Goal: Check status: Check status

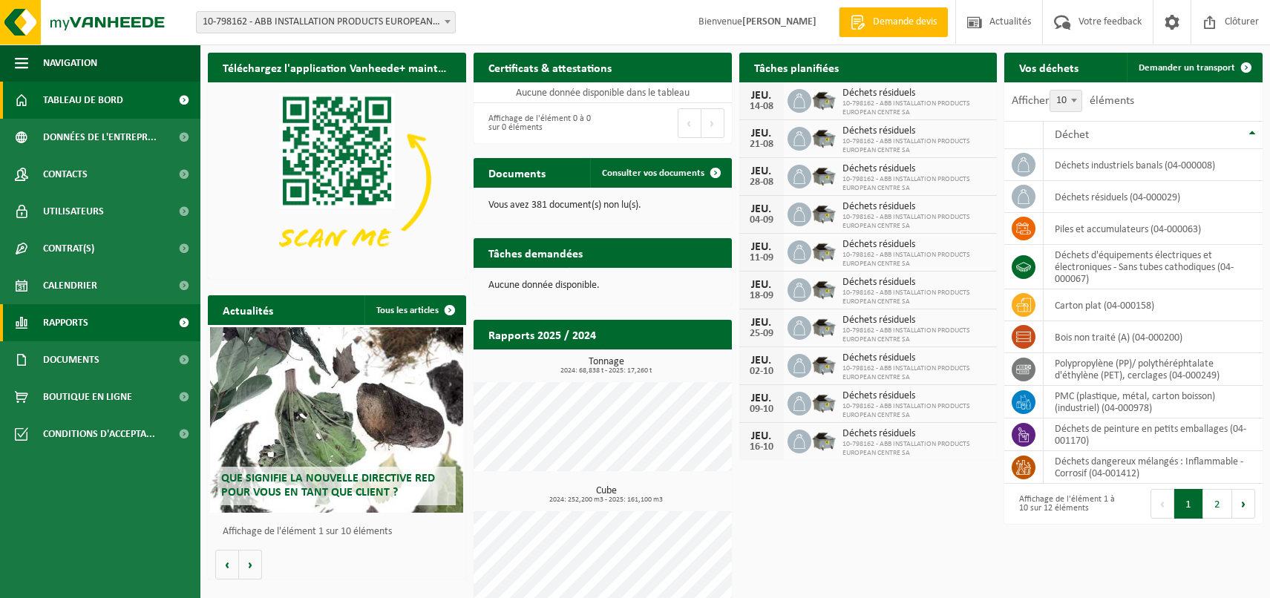
click at [85, 316] on span "Rapports" at bounding box center [65, 322] width 45 height 37
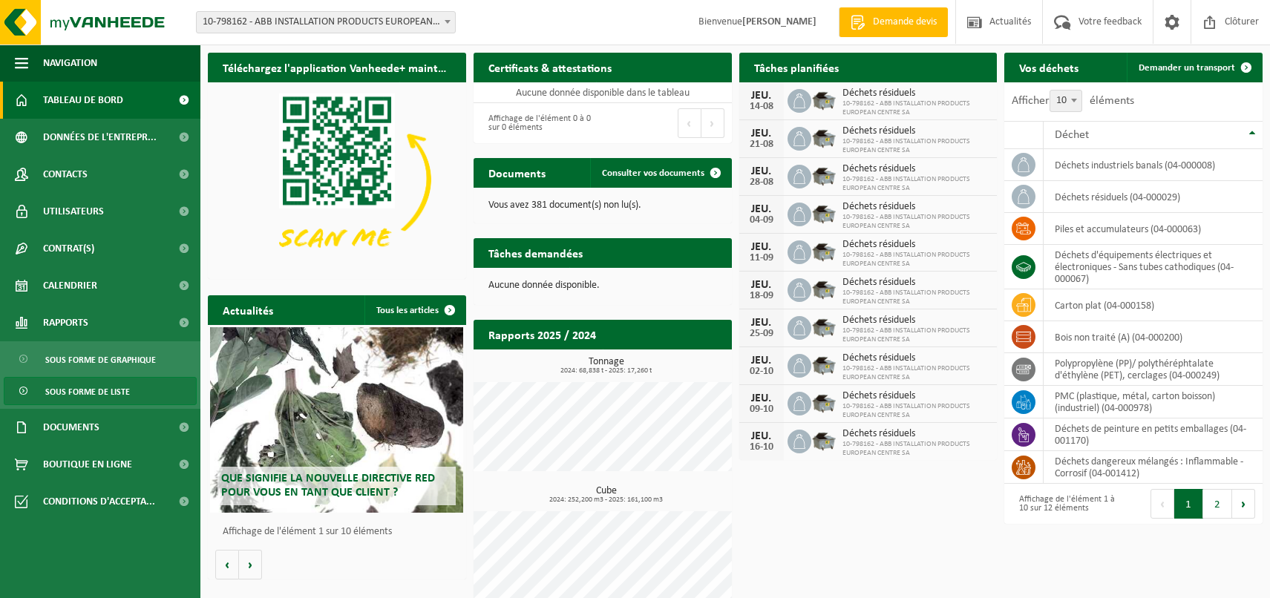
click at [87, 390] on span "Sous forme de liste" at bounding box center [87, 392] width 85 height 28
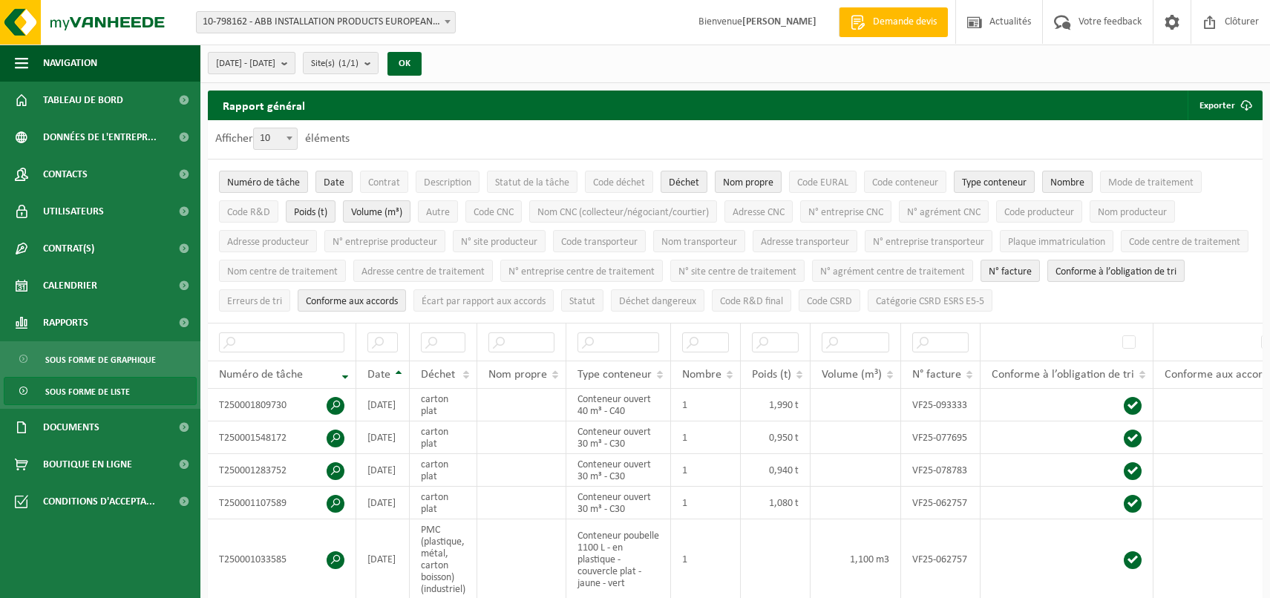
click at [295, 67] on b "submit" at bounding box center [287, 63] width 13 height 21
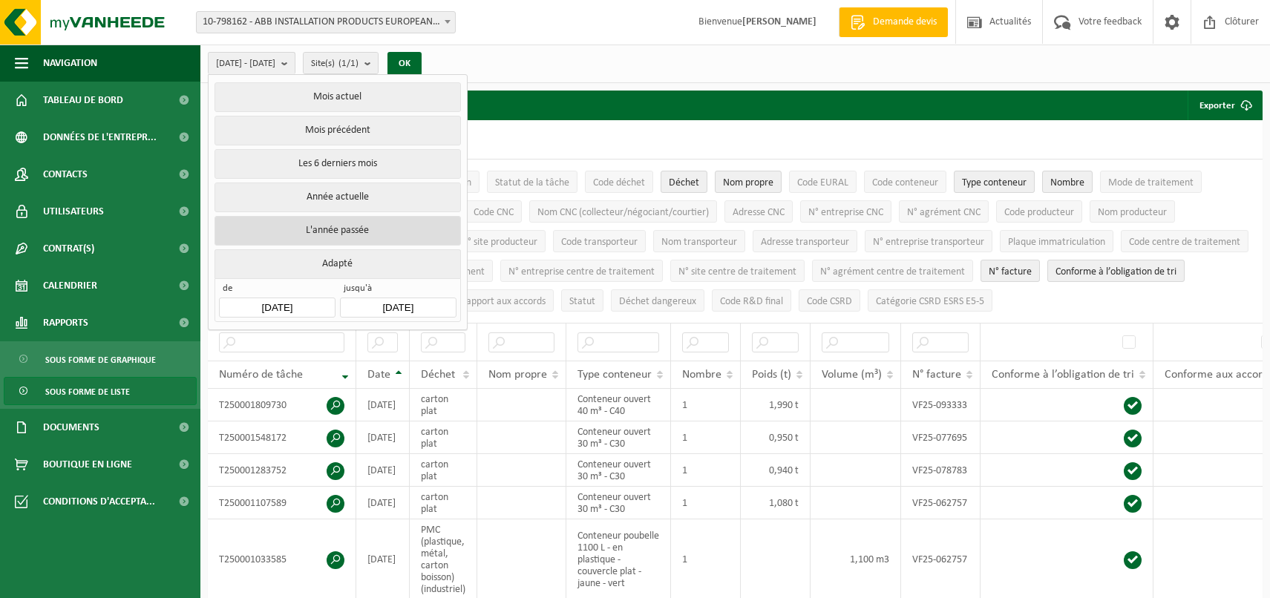
click at [324, 221] on button "L'année passée" at bounding box center [337, 231] width 246 height 30
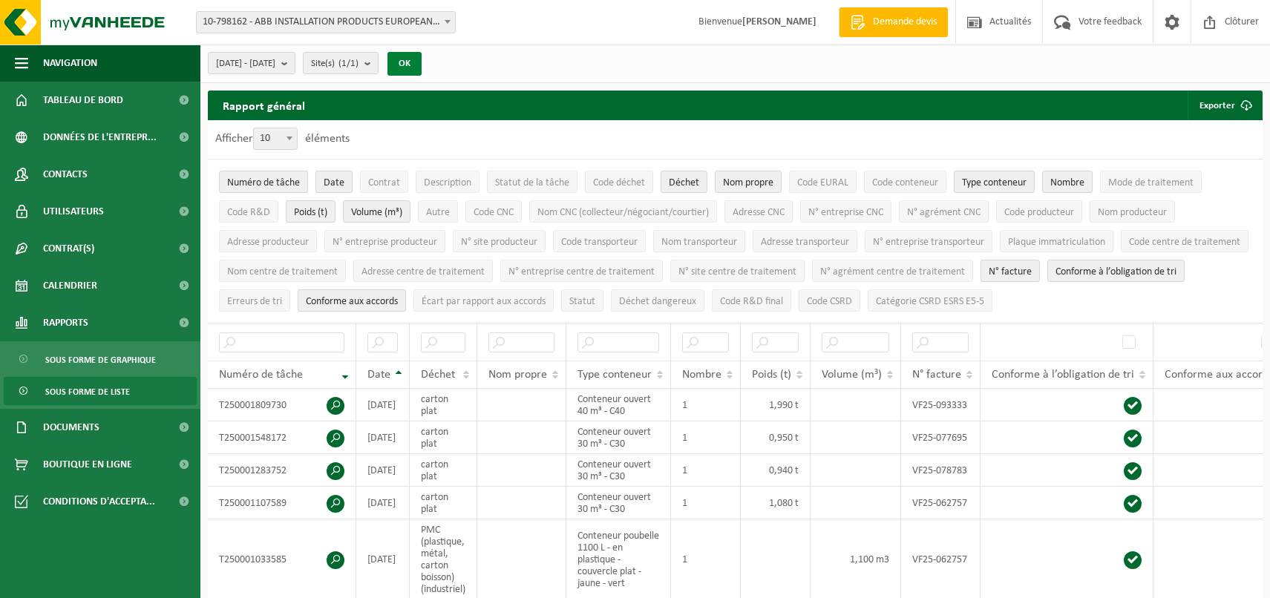
click at [421, 64] on button "OK" at bounding box center [404, 64] width 34 height 24
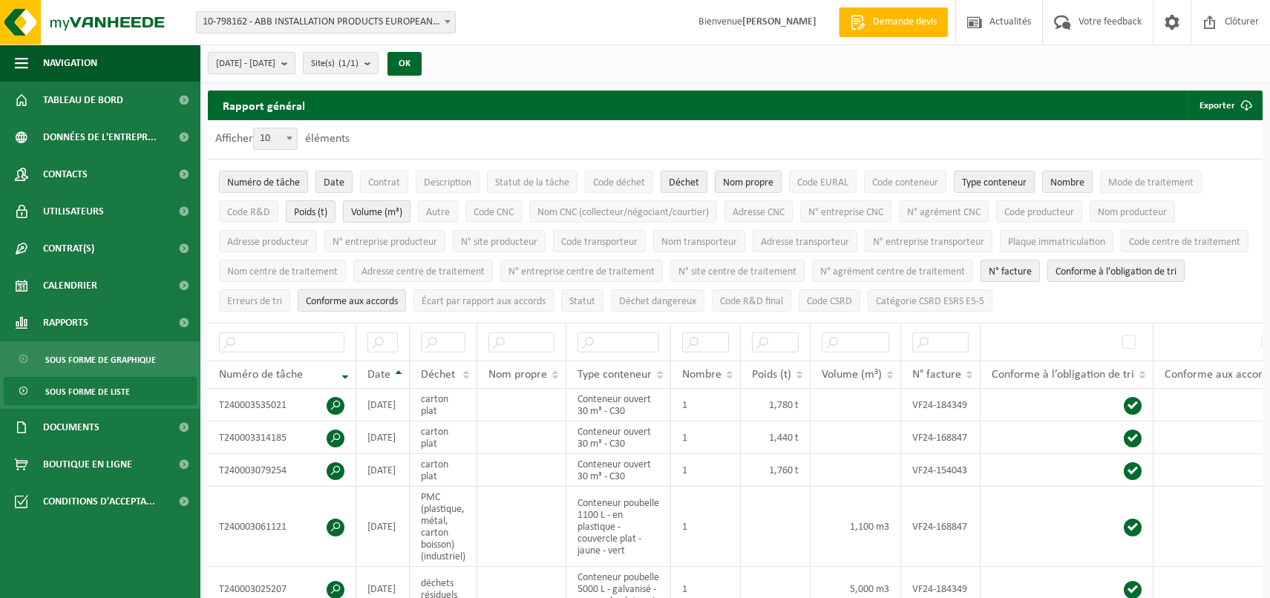
click at [295, 62] on b "submit" at bounding box center [287, 63] width 13 height 21
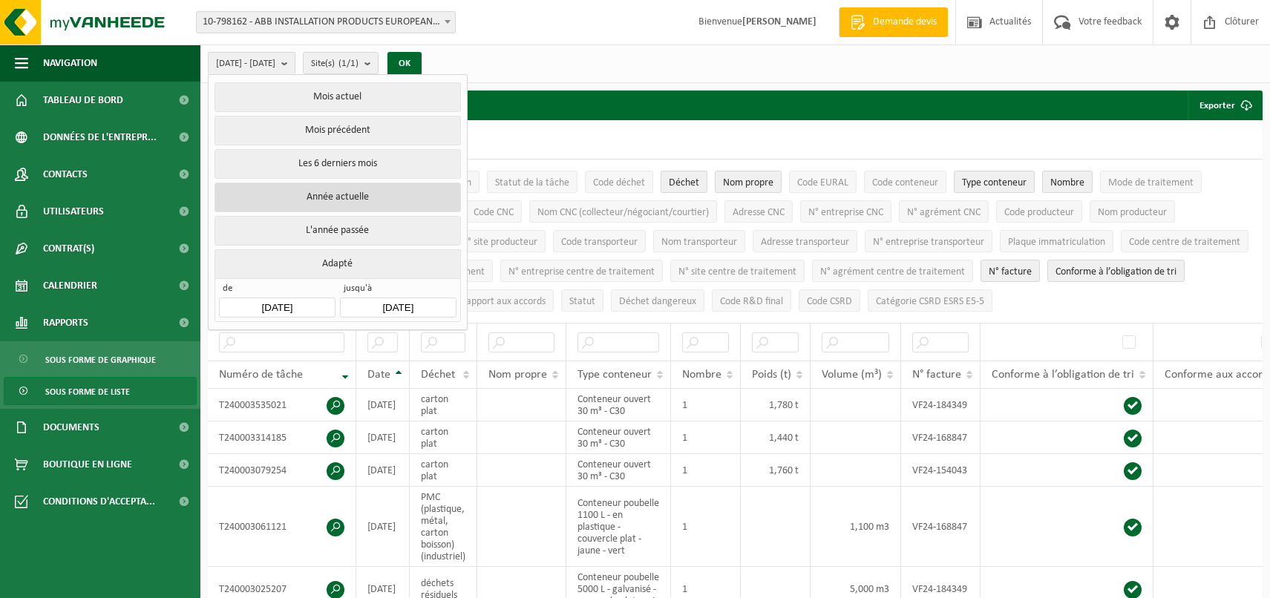
click at [364, 195] on button "Année actuelle" at bounding box center [337, 198] width 246 height 30
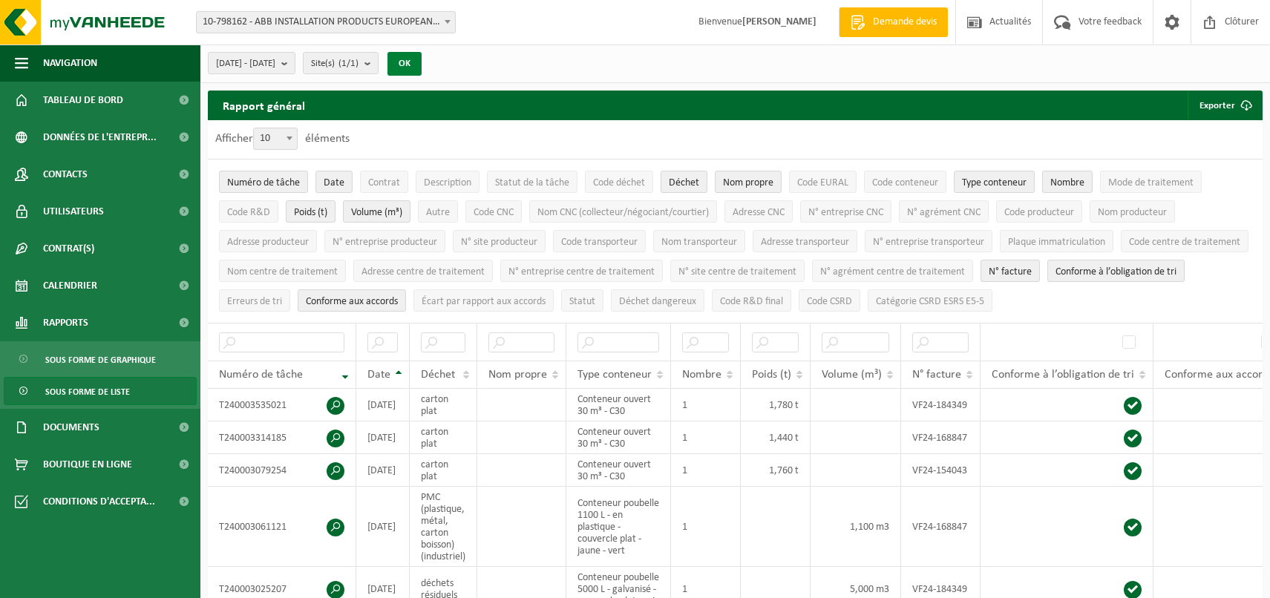
click at [421, 56] on button "OK" at bounding box center [404, 64] width 34 height 24
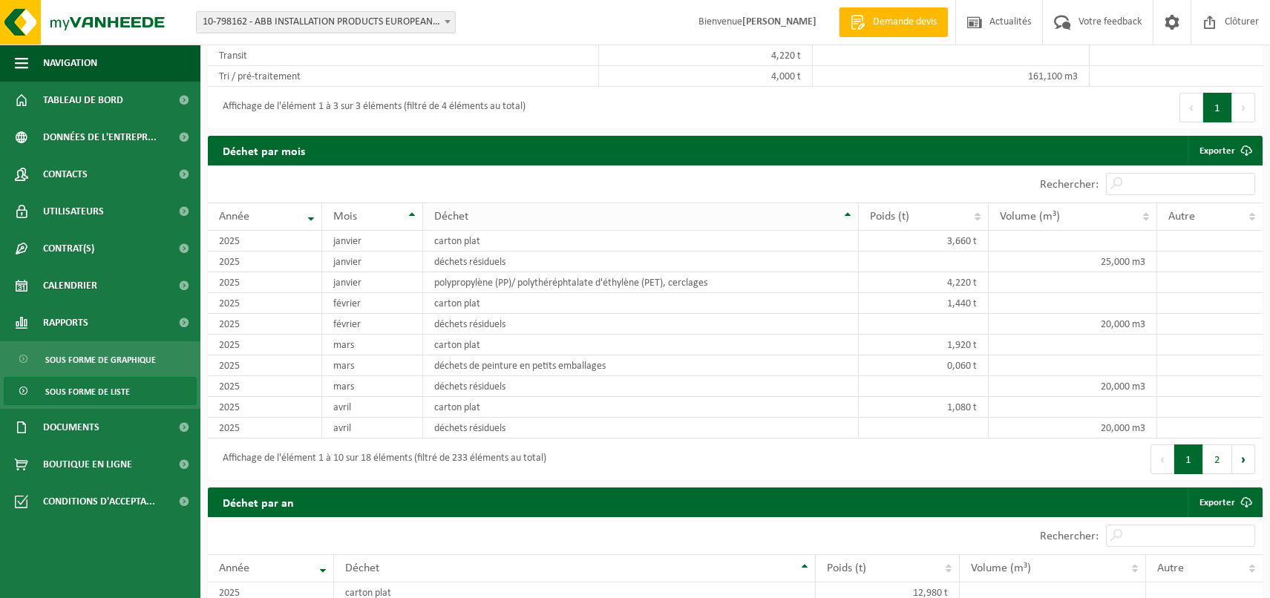
scroll to position [890, 0]
